Goal: Find specific page/section: Find specific page/section

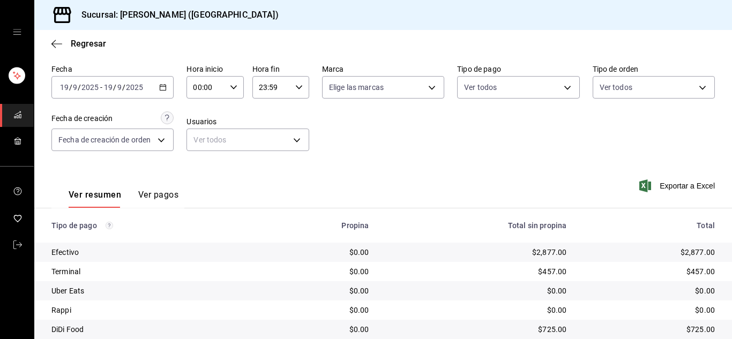
scroll to position [76, 0]
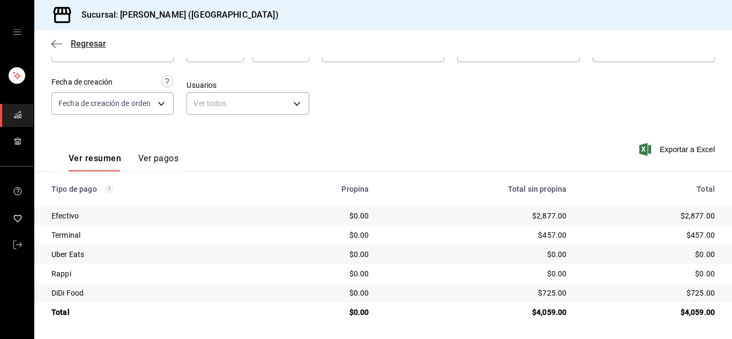
click at [57, 46] on icon "button" at bounding box center [56, 44] width 11 height 10
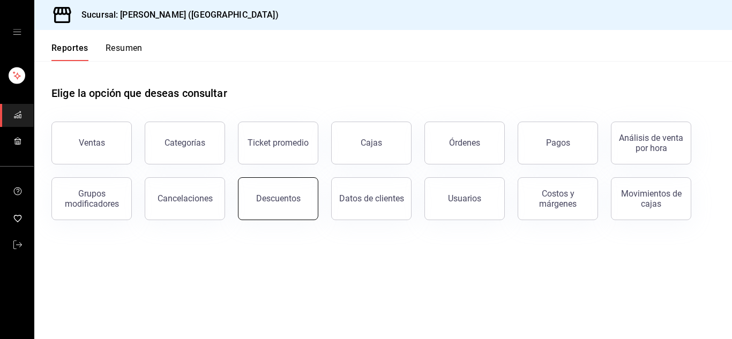
click at [293, 204] on button "Descuentos" at bounding box center [278, 198] width 80 height 43
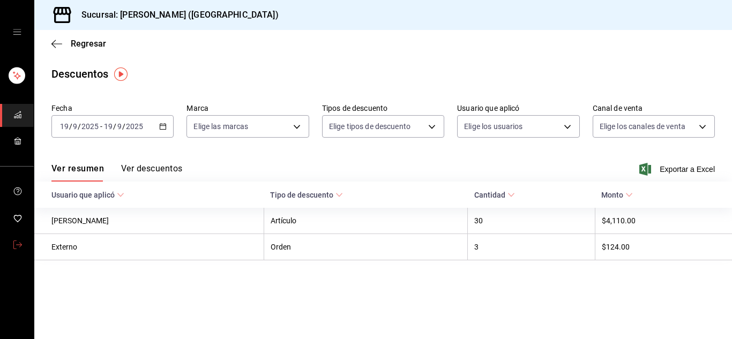
click at [14, 246] on icon "mailbox folders" at bounding box center [17, 244] width 9 height 9
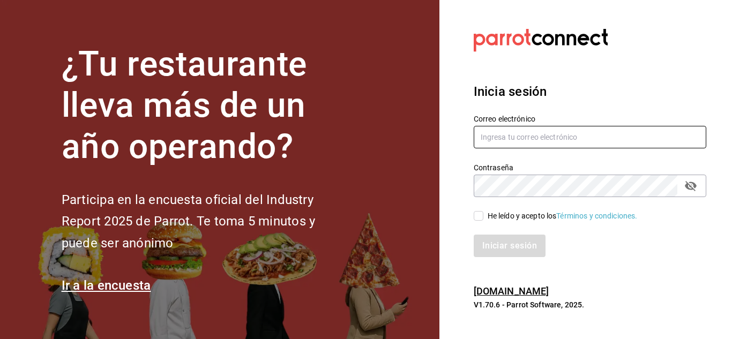
type input "urbina.kenia2010@gmail.com"
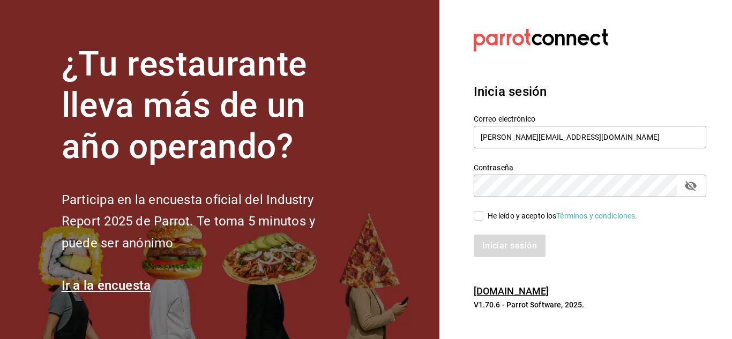
click at [477, 215] on input "He leído y acepto los Términos y condiciones." at bounding box center [478, 216] width 10 height 10
checkbox input "true"
click at [507, 246] on button "Iniciar sesión" at bounding box center [509, 246] width 73 height 22
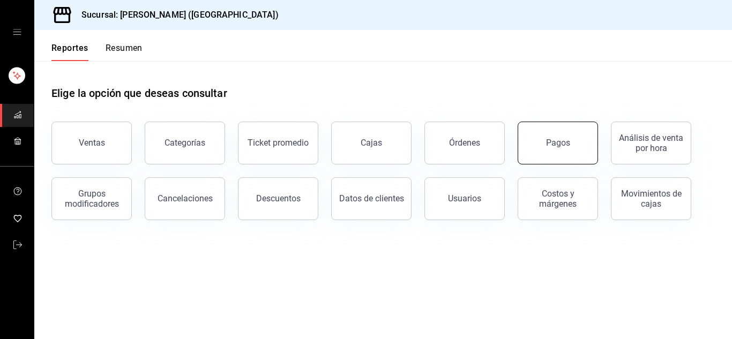
click at [584, 147] on button "Pagos" at bounding box center [557, 143] width 80 height 43
